Goal: Navigation & Orientation: Find specific page/section

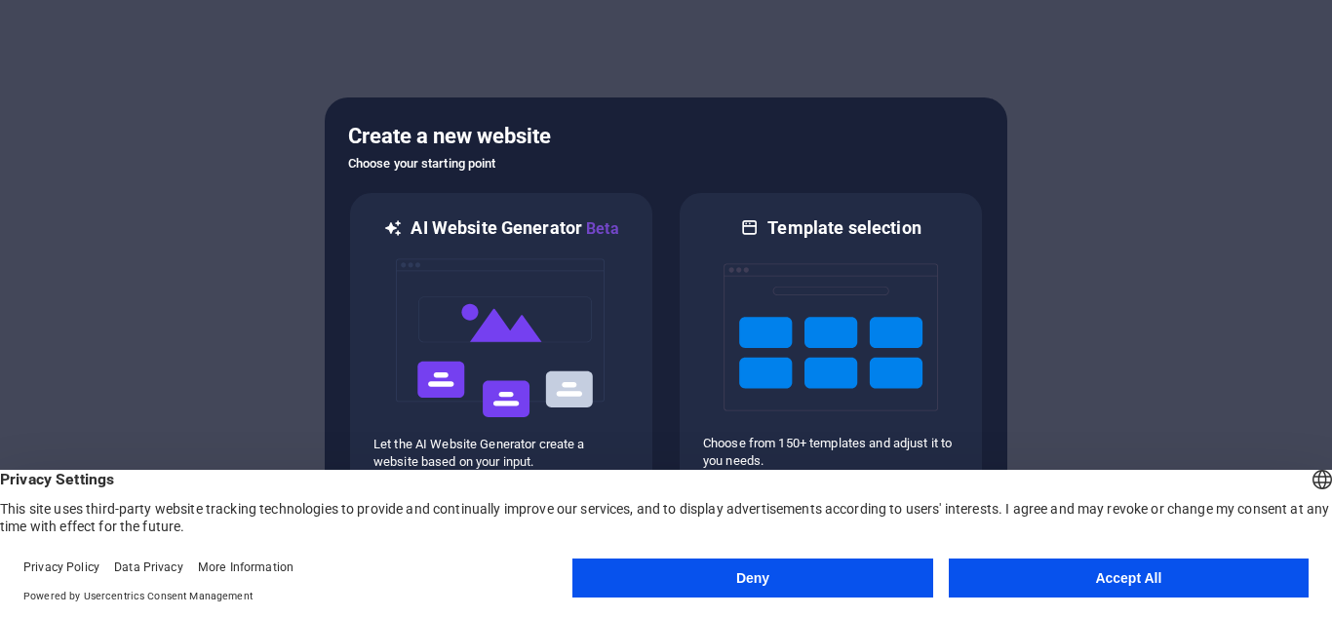
click at [1141, 575] on button "Accept All" at bounding box center [1128, 578] width 360 height 39
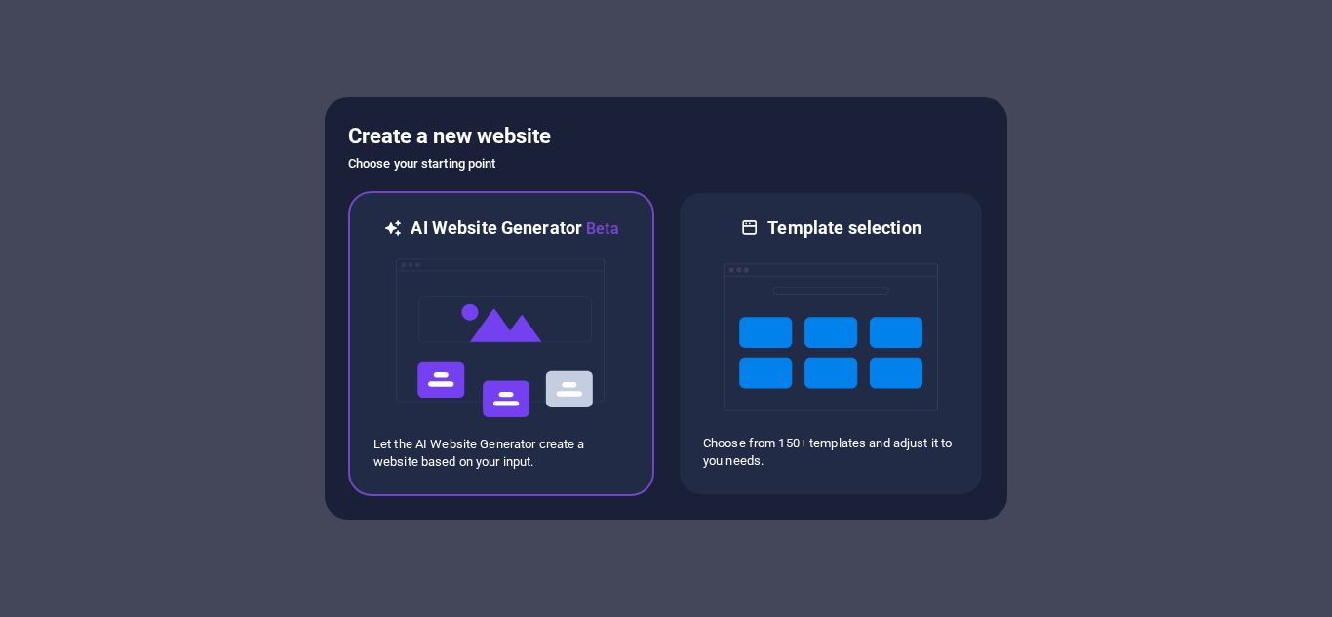
click at [560, 335] on img at bounding box center [501, 338] width 214 height 195
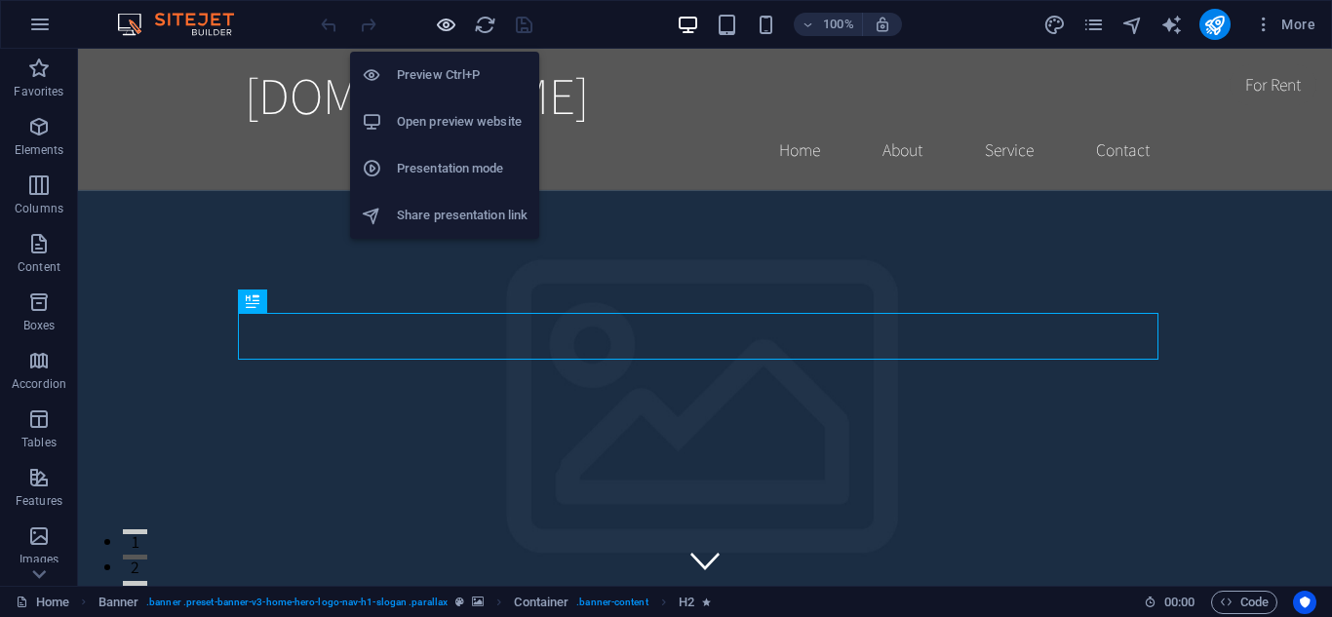
click at [441, 20] on icon "button" at bounding box center [446, 25] width 22 height 22
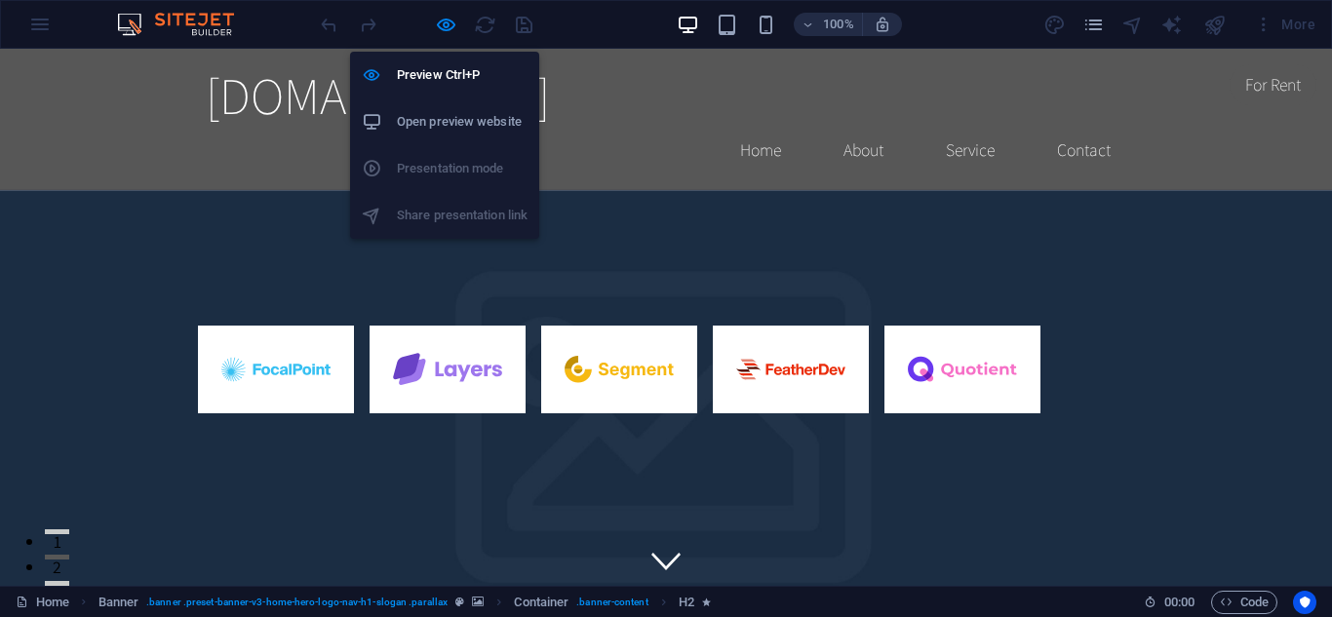
click at [456, 115] on h6 "Open preview website" at bounding box center [462, 121] width 131 height 23
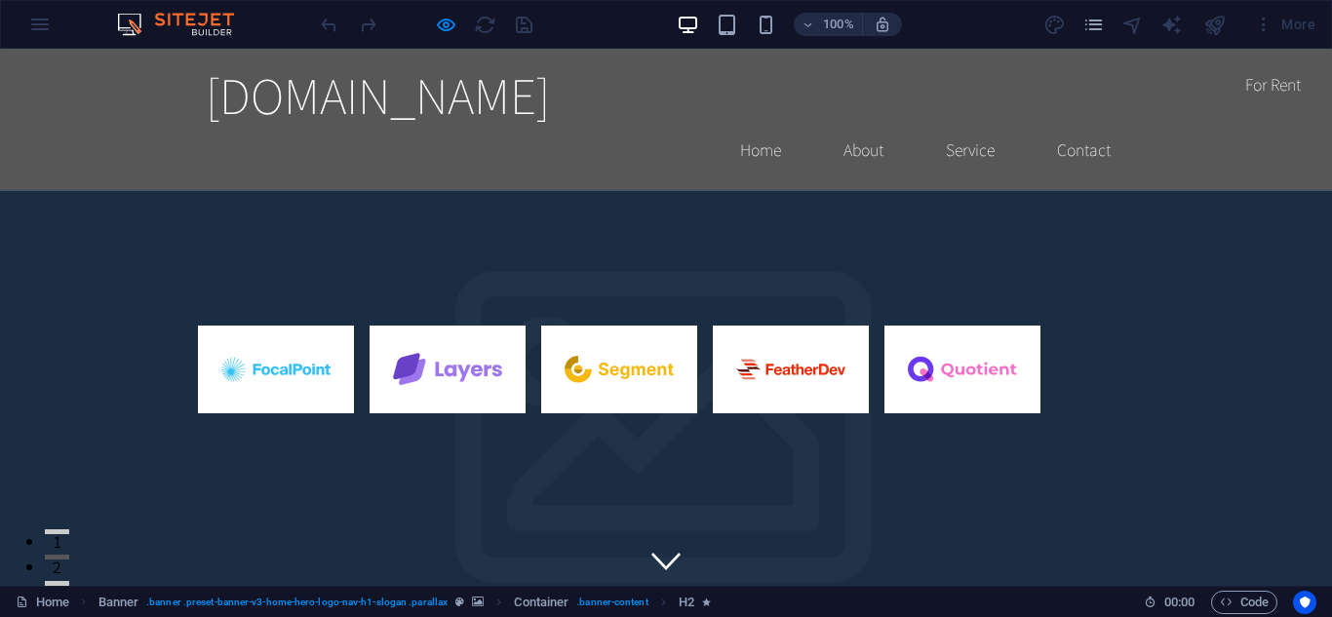
click at [28, 19] on div "100% More" at bounding box center [666, 24] width 1330 height 47
click at [50, 26] on div "100% More" at bounding box center [666, 24] width 1330 height 47
click at [127, 26] on img at bounding box center [185, 24] width 146 height 23
click at [196, 29] on img at bounding box center [185, 24] width 146 height 23
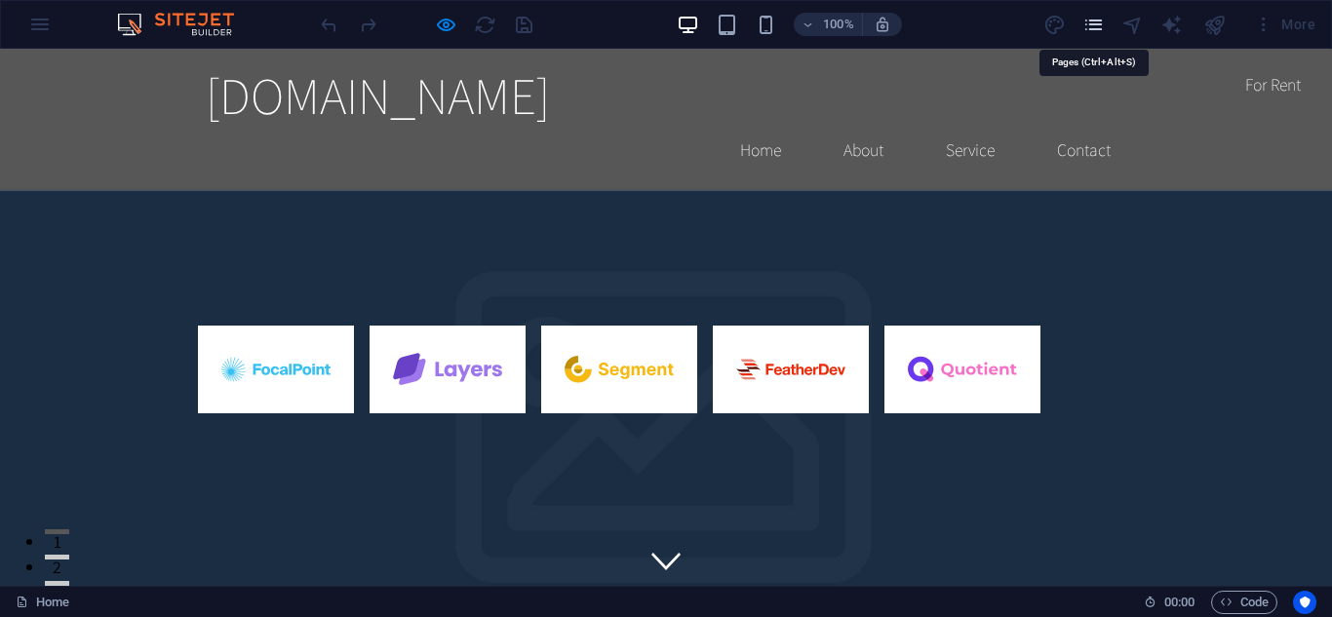
click at [1089, 25] on icon "pages" at bounding box center [1093, 25] width 22 height 22
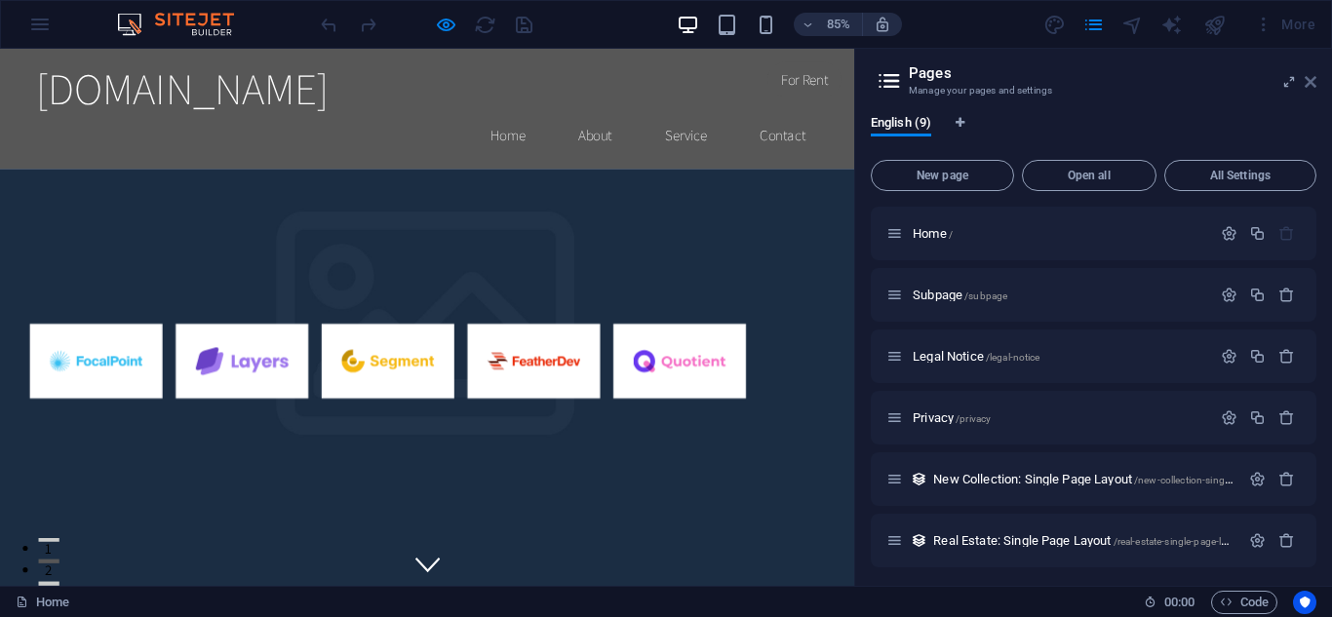
click at [1315, 77] on icon at bounding box center [1310, 82] width 12 height 16
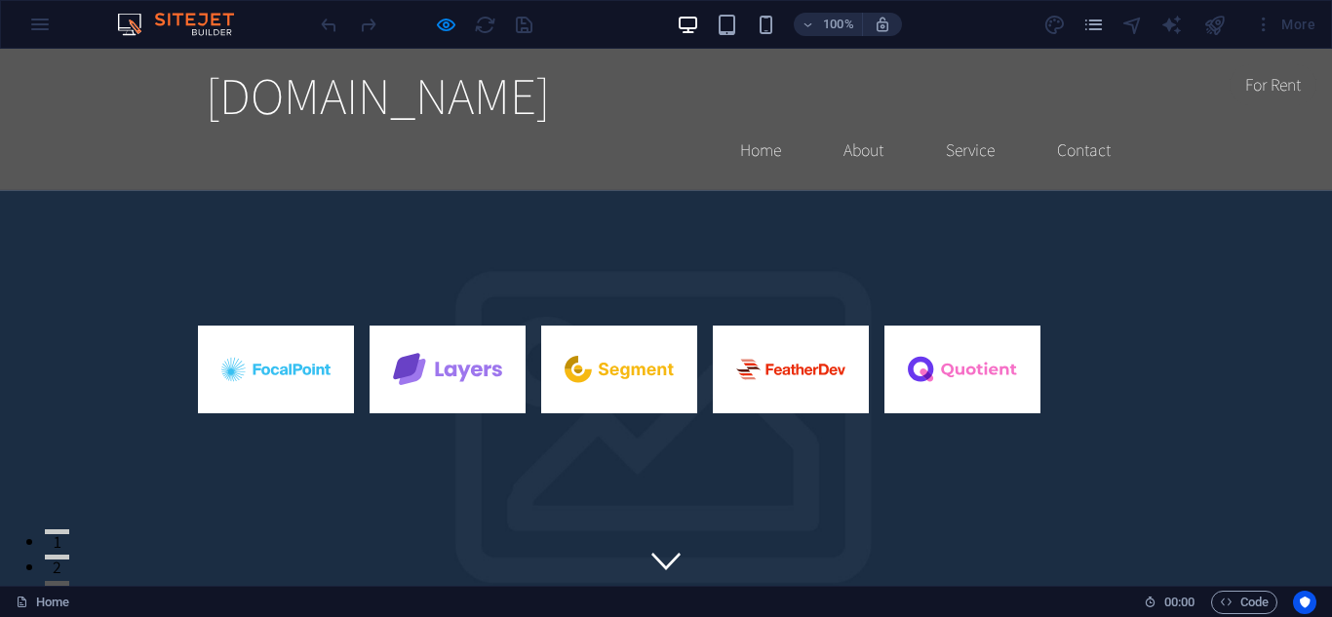
click at [194, 18] on img at bounding box center [185, 24] width 146 height 23
click at [28, 23] on div "100% More" at bounding box center [666, 24] width 1330 height 47
click at [34, 29] on div "100% More" at bounding box center [666, 24] width 1330 height 47
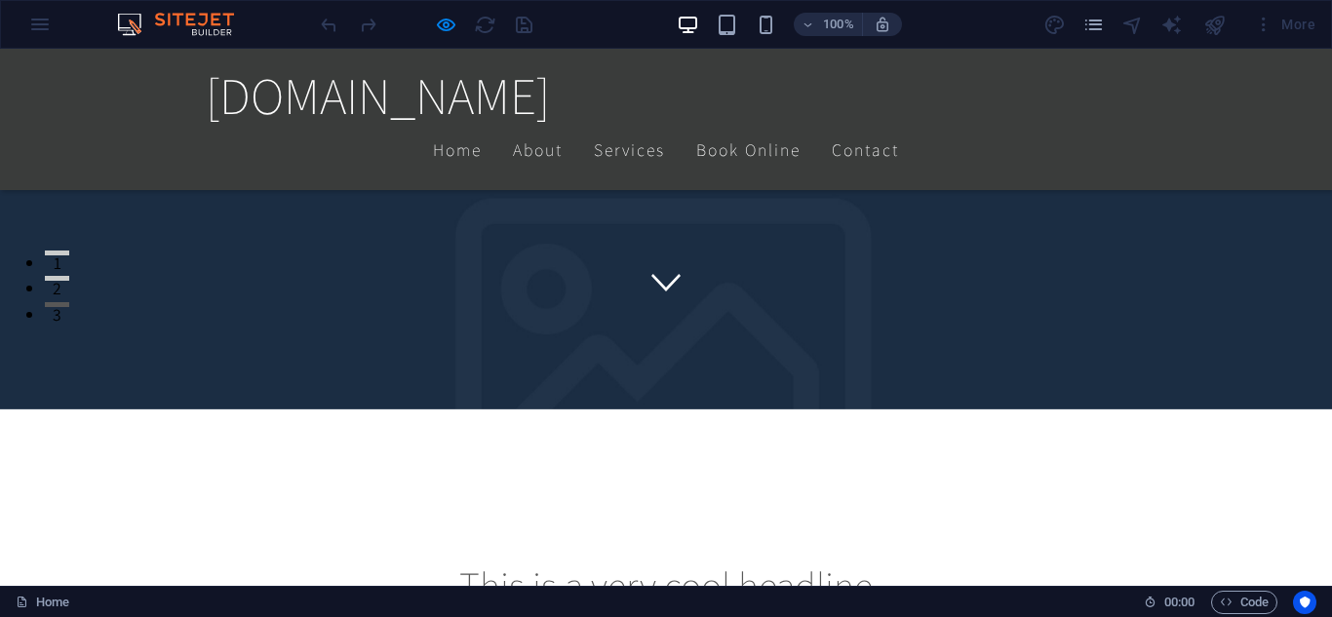
scroll to position [292, 0]
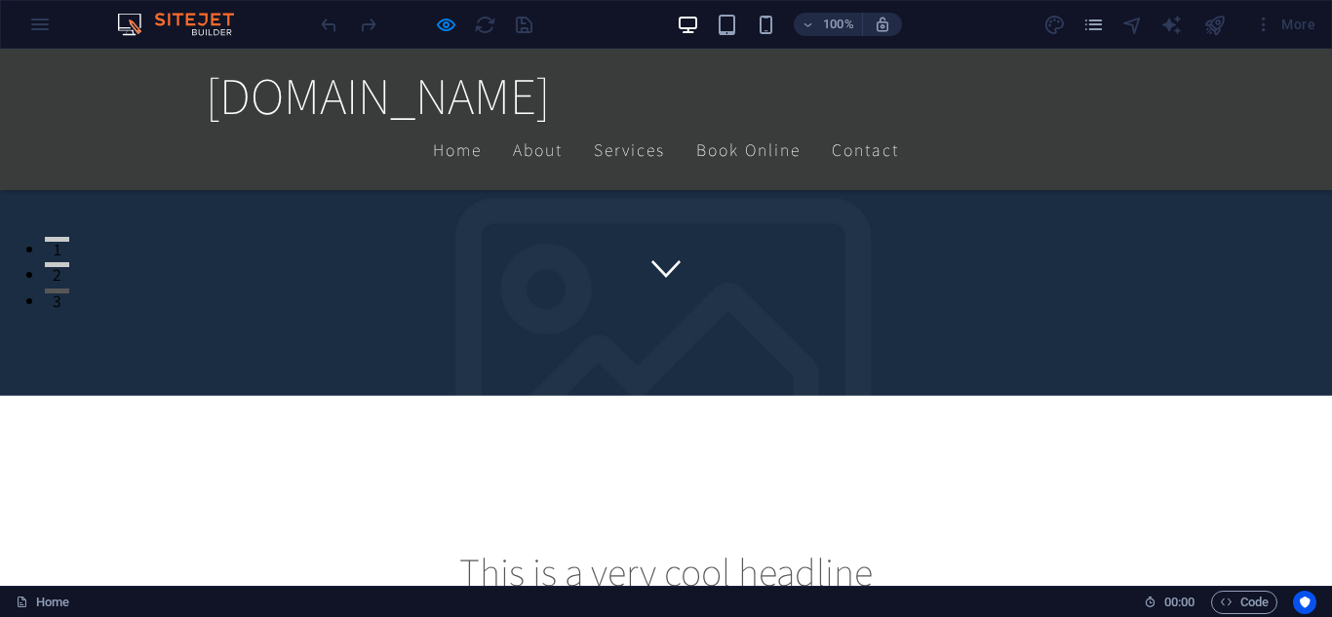
click at [219, 367] on div "This is a very cool headline This is a very appealing slogan" at bounding box center [666, 549] width 1332 height 364
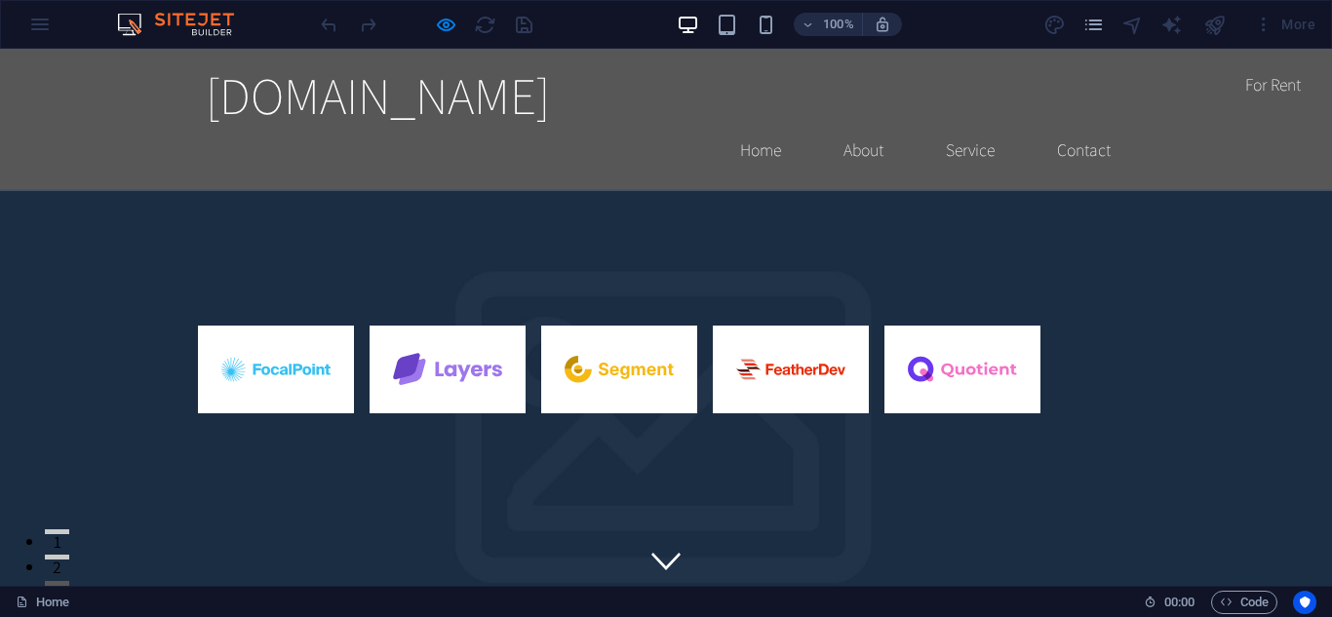
click at [135, 42] on div "100% More" at bounding box center [666, 24] width 1330 height 47
click at [60, 22] on div "100% More" at bounding box center [666, 24] width 1330 height 47
click at [56, 22] on div "100% More" at bounding box center [666, 24] width 1330 height 47
click at [45, 25] on div "100% More" at bounding box center [666, 24] width 1330 height 47
